Goal: Transaction & Acquisition: Obtain resource

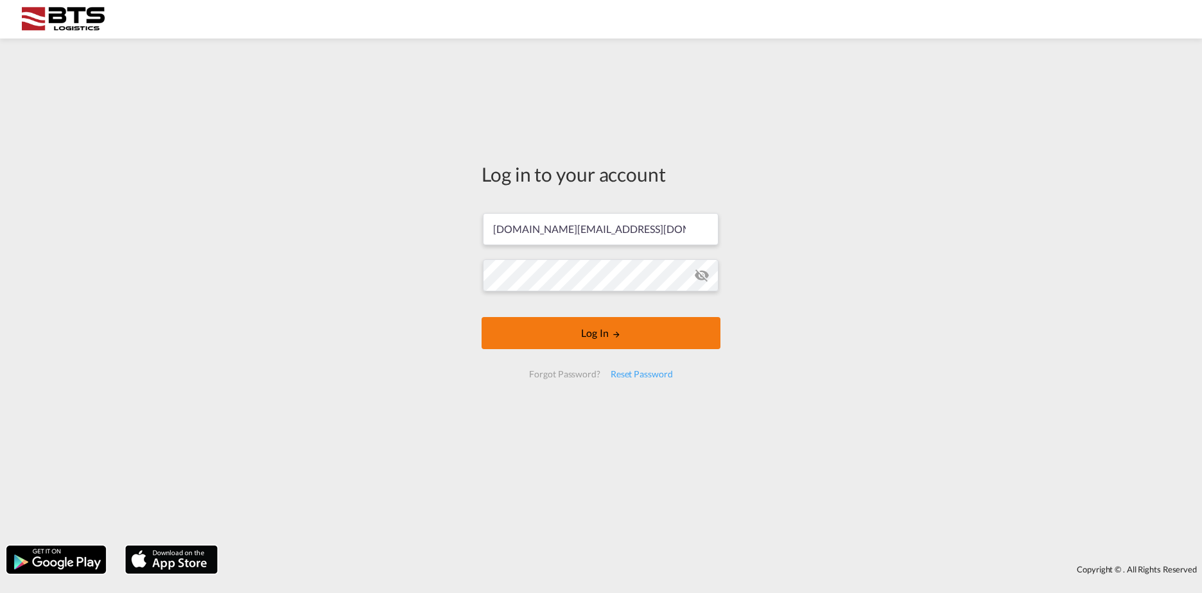
click at [614, 337] on md-icon "LOGIN" at bounding box center [616, 334] width 9 height 9
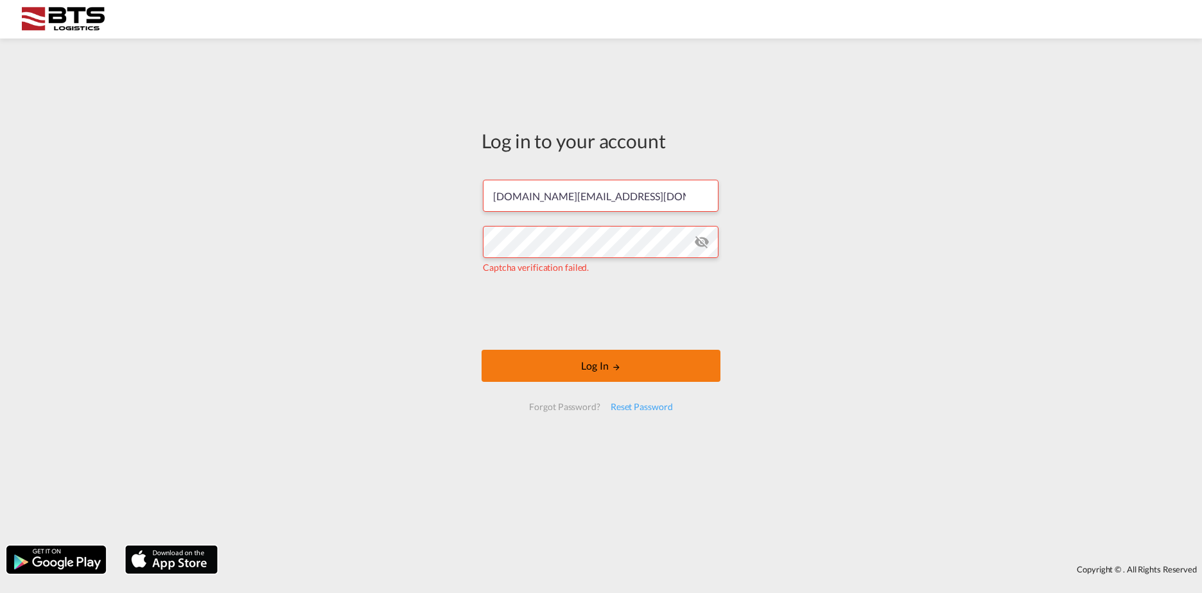
click at [640, 372] on button "Log In" at bounding box center [601, 366] width 239 height 32
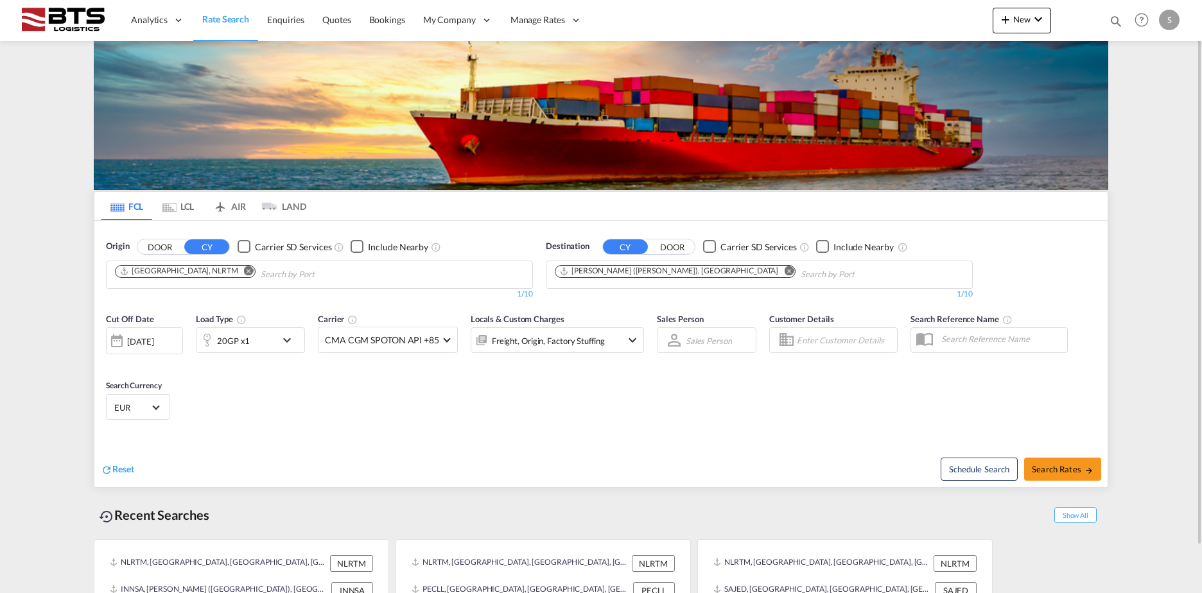
click at [784, 271] on md-icon "Remove" at bounding box center [789, 271] width 10 height 10
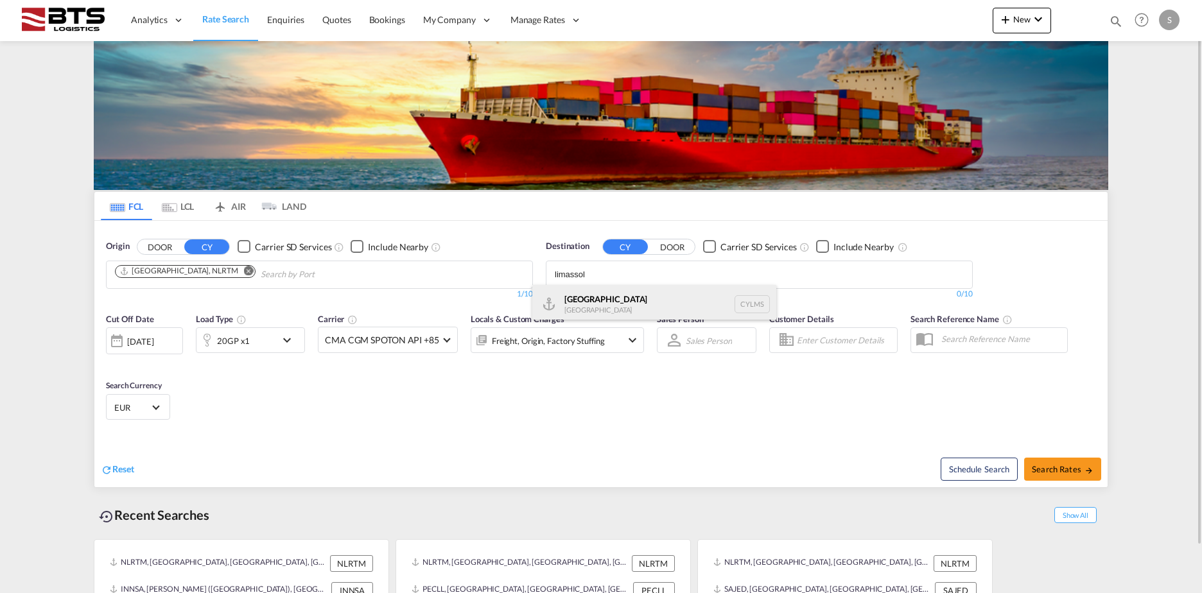
type input "limassol"
click at [611, 297] on div "[GEOGRAPHIC_DATA] [GEOGRAPHIC_DATA] CYLMS" at bounding box center [654, 304] width 244 height 39
click at [256, 339] on div "20GP x1" at bounding box center [237, 341] width 80 height 26
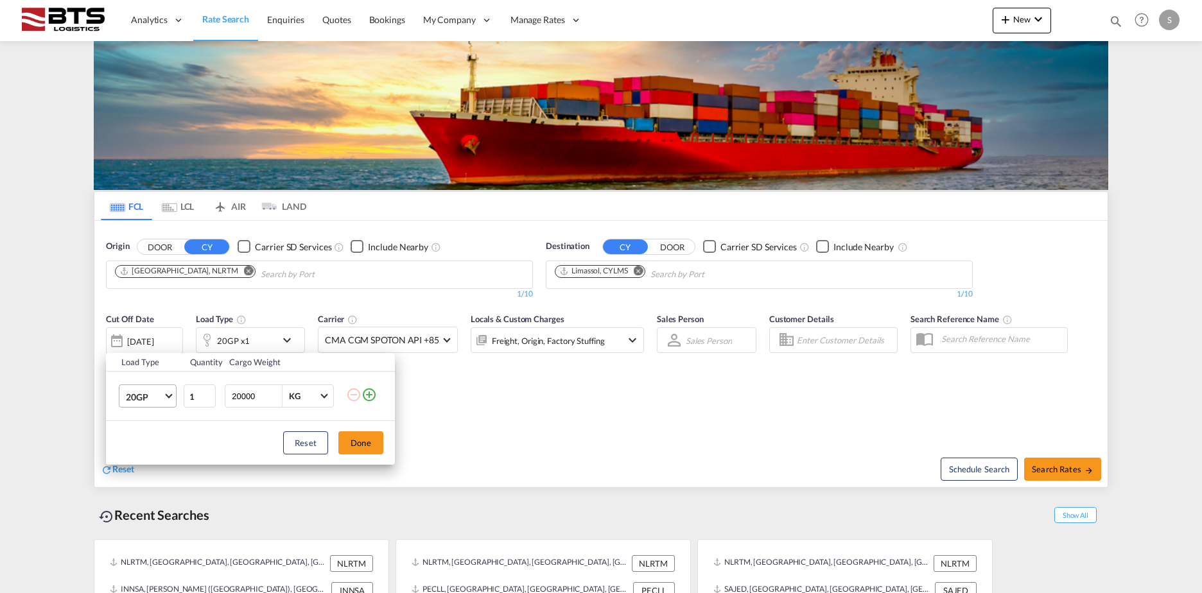
click at [138, 403] on md-select-value "20GP" at bounding box center [150, 396] width 51 height 22
click at [142, 460] on div "40HC" at bounding box center [138, 458] width 24 height 13
click at [1055, 480] on div "Load Type Quantity Cargo Weight 40HC 1 20000 KG KG Load type addition is restri…" at bounding box center [601, 296] width 1202 height 593
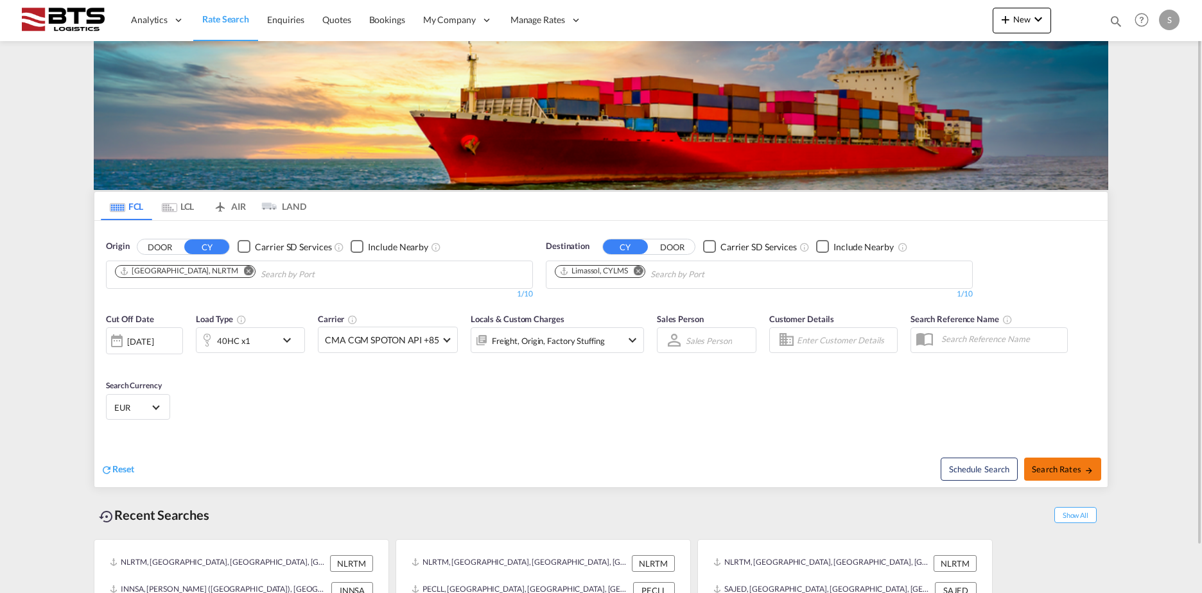
click at [1052, 458] on button "Search Rates" at bounding box center [1062, 469] width 77 height 23
type input "NLRTM to CYLMS / [DATE]"
